Goal: Contribute content: Contribute content

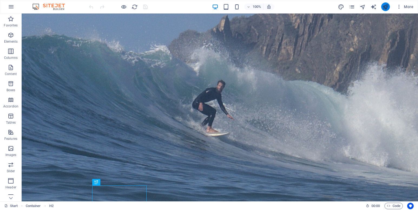
click at [389, 6] on button "publish" at bounding box center [385, 6] width 9 height 9
click at [405, 6] on span "More" at bounding box center [404, 6] width 17 height 5
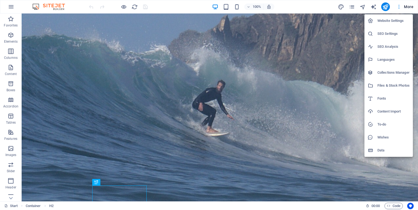
click at [405, 6] on div at bounding box center [209, 105] width 418 height 210
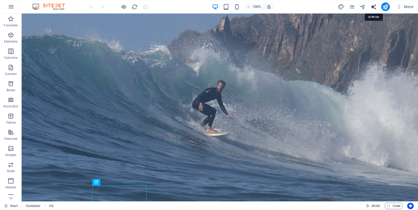
click at [374, 6] on icon "text_generator" at bounding box center [373, 7] width 6 height 6
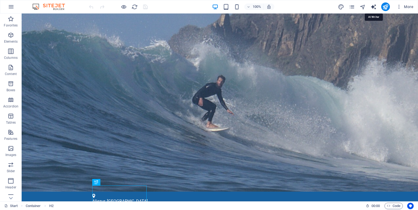
select select "English"
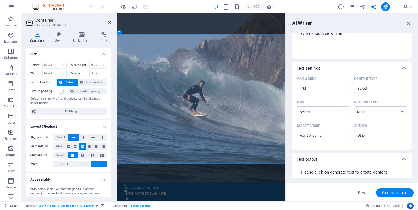
scroll to position [102, 0]
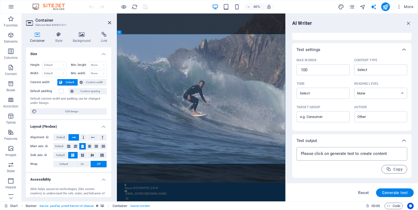
click at [320, 156] on textarea at bounding box center [351, 154] width 105 height 8
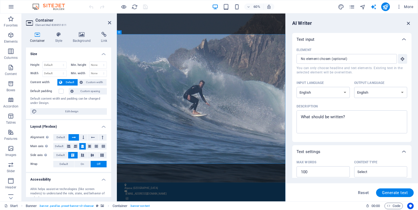
type textarea "x"
drag, startPoint x: 407, startPoint y: 24, endPoint x: 279, endPoint y: 10, distance: 128.3
click at [407, 24] on icon "button" at bounding box center [408, 23] width 6 height 6
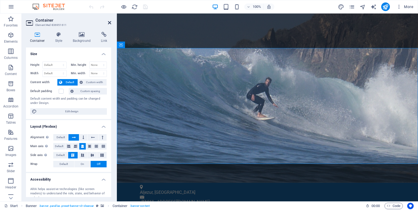
click at [109, 24] on icon at bounding box center [109, 23] width 3 height 4
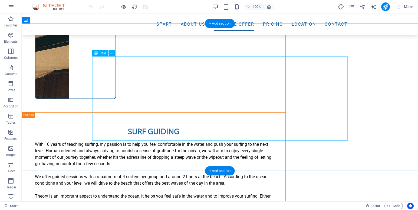
scroll to position [1935, 0]
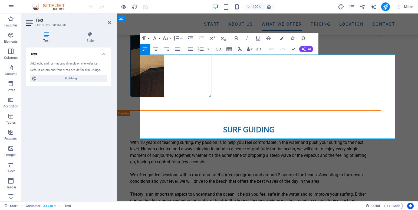
drag, startPoint x: 200, startPoint y: 123, endPoint x: 384, endPoint y: 118, distance: 183.9
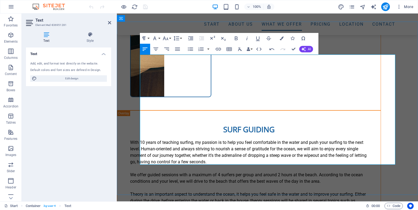
drag, startPoint x: 301, startPoint y: 131, endPoint x: 289, endPoint y: 132, distance: 11.9
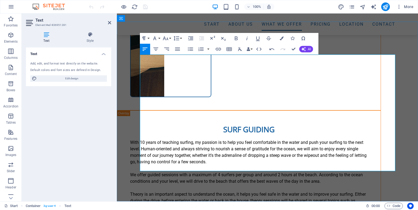
click at [218, 51] on icon "button" at bounding box center [218, 49] width 6 height 6
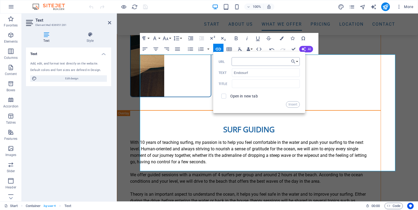
type input "[DOMAIN_NAME]"
click at [295, 103] on button "Insert" at bounding box center [293, 104] width 14 height 6
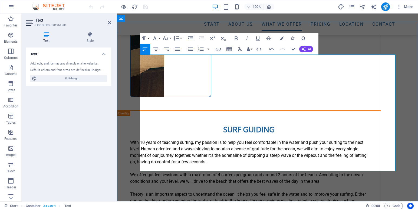
drag, startPoint x: 190, startPoint y: 130, endPoint x: 163, endPoint y: 131, distance: 26.8
type input "SurfAcademia"
click at [218, 50] on icon "button" at bounding box center [218, 49] width 6 height 6
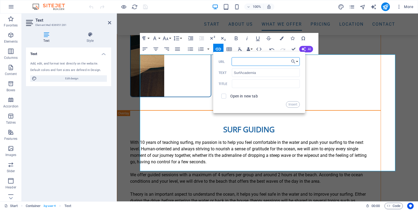
paste input "[URL][DOMAIN_NAME]"
type input "[URL][DOMAIN_NAME]"
click at [293, 106] on button "Insert" at bounding box center [293, 104] width 14 height 6
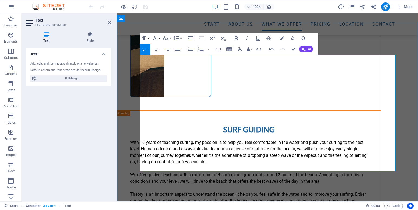
drag, startPoint x: 231, startPoint y: 129, endPoint x: 209, endPoint y: 129, distance: 21.6
type input "SeaNatives"
click at [220, 52] on icon "button" at bounding box center [218, 49] width 6 height 6
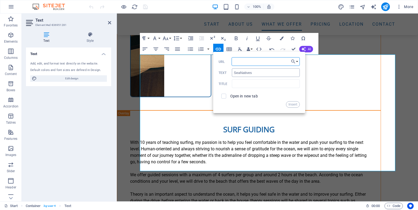
paste input "[URL][DOMAIN_NAME]"
type input "[URL][DOMAIN_NAME]"
click at [296, 104] on button "Insert" at bounding box center [293, 104] width 14 height 6
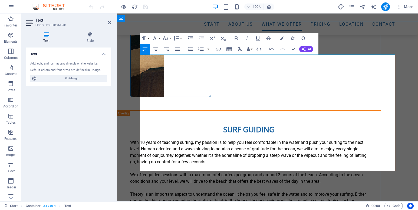
drag, startPoint x: 263, startPoint y: 169, endPoint x: 153, endPoint y: 148, distance: 112.0
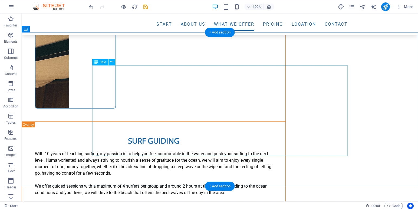
scroll to position [1924, 0]
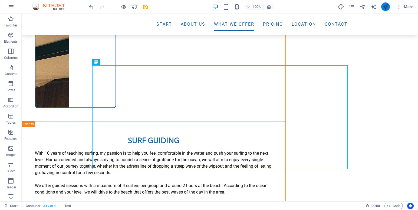
click at [384, 8] on icon "publish" at bounding box center [385, 7] width 6 height 6
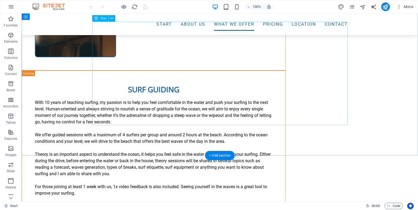
scroll to position [1963, 0]
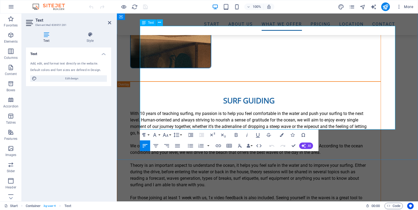
drag, startPoint x: 227, startPoint y: 102, endPoint x: 209, endPoint y: 101, distance: 17.9
click at [219, 148] on icon "button" at bounding box center [218, 146] width 6 height 6
type input "http://endosurf.com"
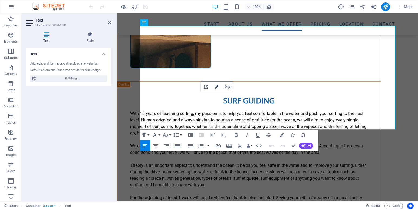
type input "Endosurf"
click at [217, 88] on icon "button" at bounding box center [216, 87] width 6 height 6
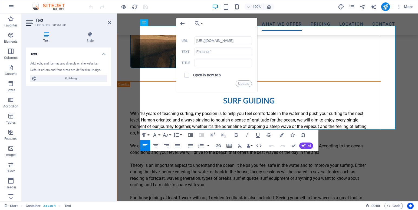
click at [187, 77] on span at bounding box center [186, 75] width 5 height 5
click at [185, 75] on input "checkbox" at bounding box center [185, 74] width 5 height 5
checkbox input "true"
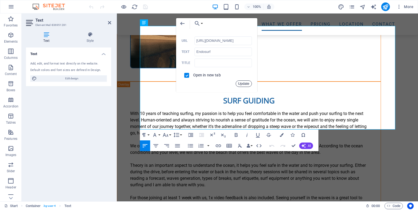
click at [247, 85] on button "Update" at bounding box center [243, 84] width 16 height 6
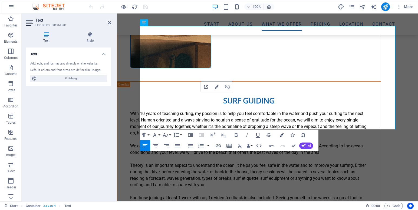
click at [284, 135] on button "Colors" at bounding box center [281, 135] width 10 height 11
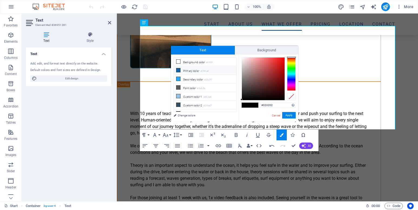
click at [178, 69] on icon at bounding box center [178, 70] width 4 height 4
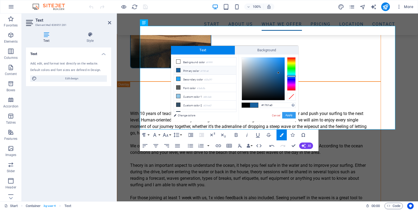
click at [288, 114] on button "Apply" at bounding box center [289, 115] width 14 height 6
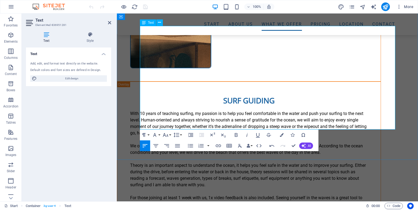
drag, startPoint x: 381, startPoint y: 101, endPoint x: 352, endPoint y: 99, distance: 29.0
click at [279, 133] on button "Colors" at bounding box center [281, 135] width 10 height 11
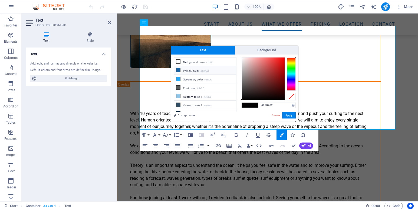
click at [195, 72] on li "Primary color #1761a0" at bounding box center [205, 70] width 62 height 9
type input "#1761a0"
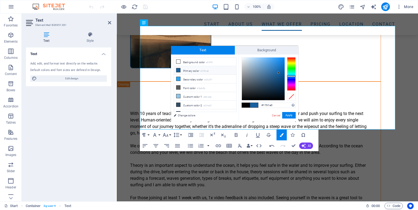
click at [195, 72] on li "Primary color #1761a0" at bounding box center [205, 70] width 62 height 9
click at [289, 116] on button "Apply" at bounding box center [289, 115] width 14 height 6
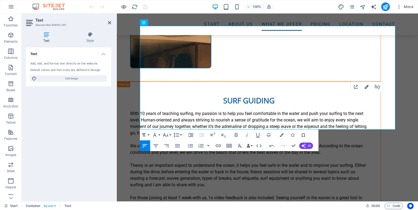
type input "[URL][DOMAIN_NAME]"
type input "SurfAcademia"
click at [365, 90] on icon "button" at bounding box center [366, 87] width 6 height 6
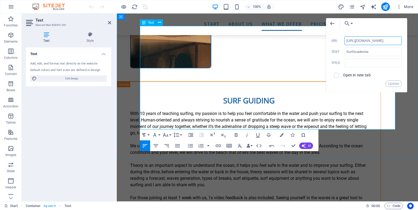
scroll to position [0, 42]
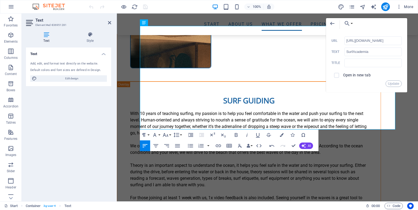
click at [335, 78] on span at bounding box center [336, 75] width 10 height 10
click at [336, 75] on input "checkbox" at bounding box center [335, 74] width 5 height 5
checkbox input "true"
click at [388, 84] on button "Update" at bounding box center [393, 84] width 16 height 6
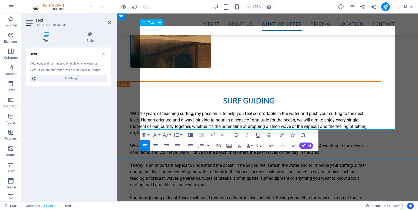
drag, startPoint x: 171, startPoint y: 107, endPoint x: 149, endPoint y: 107, distance: 21.6
type input "[URL][DOMAIN_NAME]"
type input "SeaNatives"
checkbox input "false"
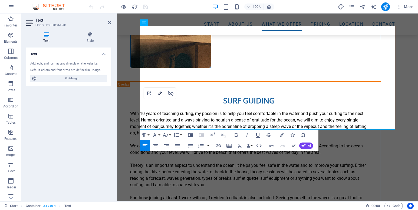
click at [161, 95] on icon "button" at bounding box center [160, 93] width 6 height 6
click at [161, 92] on icon "button" at bounding box center [160, 94] width 4 height 4
type input "SeaNatives"
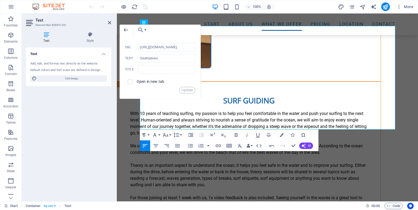
click at [141, 82] on label "Open in new tab" at bounding box center [151, 81] width 28 height 4
checkbox input "true"
click at [186, 90] on button "Update" at bounding box center [187, 90] width 16 height 6
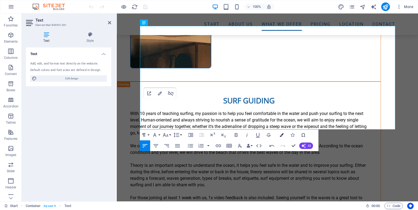
click at [283, 137] on button "Colors" at bounding box center [281, 135] width 10 height 11
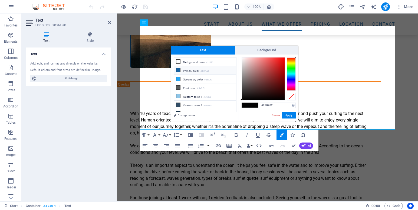
click at [197, 68] on li "Primary color #1761a0" at bounding box center [205, 70] width 62 height 9
type input "#1761a0"
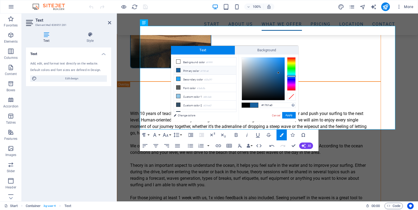
click at [195, 69] on li "Primary color #1761a0" at bounding box center [205, 70] width 62 height 9
click at [292, 116] on button "Apply" at bounding box center [289, 115] width 14 height 6
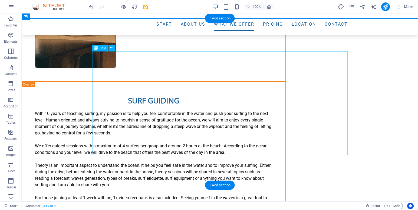
scroll to position [1938, 0]
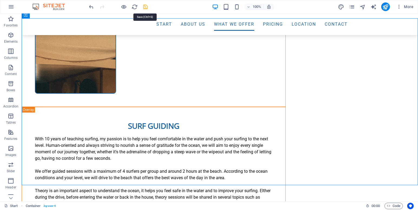
click at [145, 8] on icon "save" at bounding box center [145, 7] width 6 height 6
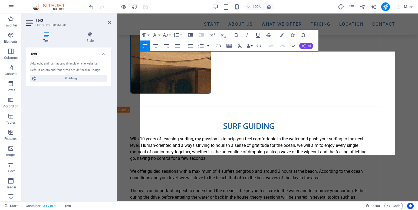
click at [302, 44] on icon "button" at bounding box center [303, 46] width 4 height 4
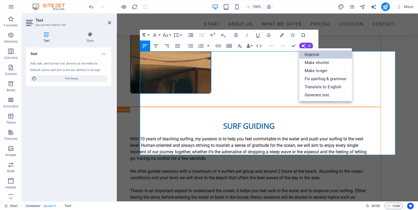
click at [311, 55] on link "Improve" at bounding box center [325, 55] width 53 height 8
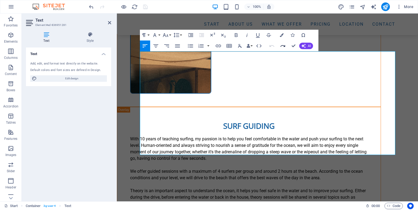
click at [285, 47] on icon "button" at bounding box center [282, 46] width 5 height 2
click at [274, 47] on icon "button" at bounding box center [271, 46] width 6 height 6
click at [281, 47] on icon "button" at bounding box center [282, 46] width 6 height 6
click at [274, 48] on icon "button" at bounding box center [271, 46] width 6 height 6
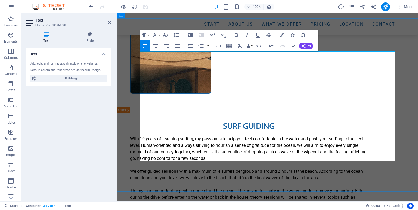
drag, startPoint x: 165, startPoint y: 147, endPoint x: 206, endPoint y: 109, distance: 56.1
drag, startPoint x: 162, startPoint y: 152, endPoint x: 140, endPoint y: 152, distance: 21.9
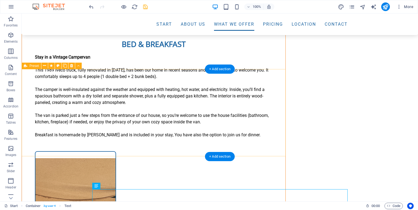
scroll to position [1800, 0]
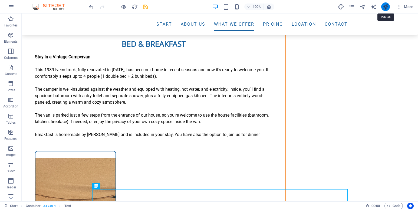
click at [387, 9] on icon "publish" at bounding box center [385, 7] width 6 height 6
